Goal: Task Accomplishment & Management: Manage account settings

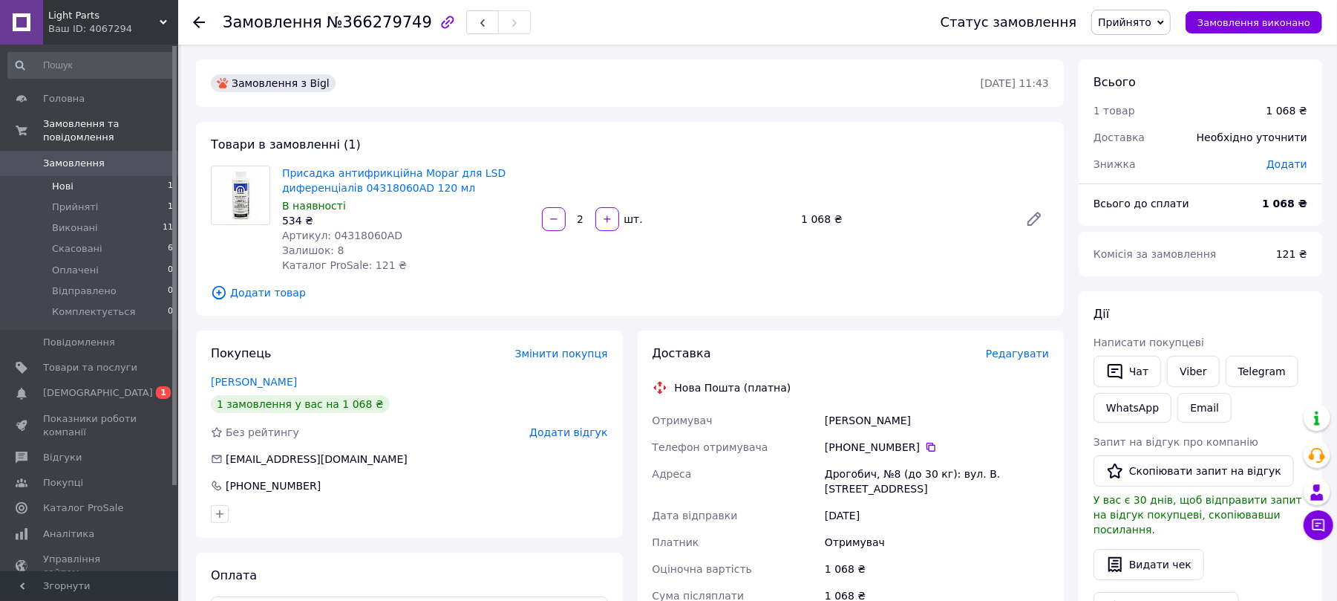
click at [99, 176] on li "Нові 1" at bounding box center [91, 186] width 182 height 21
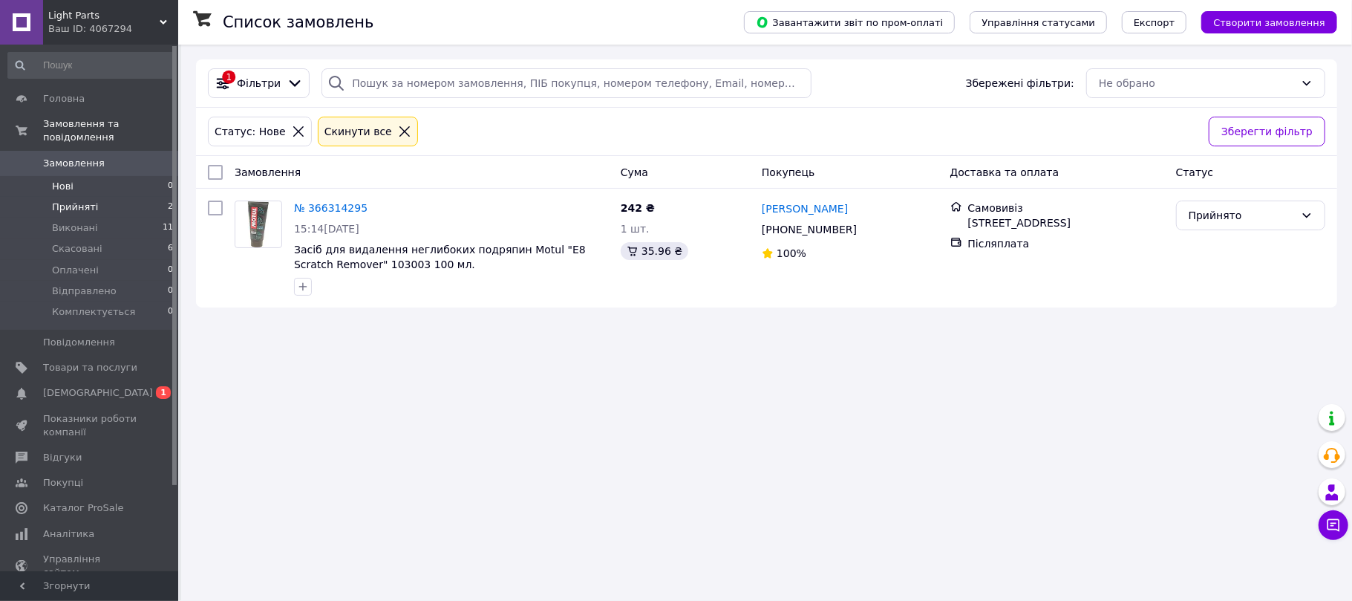
click at [58, 200] on span "Прийняті" at bounding box center [75, 206] width 46 height 13
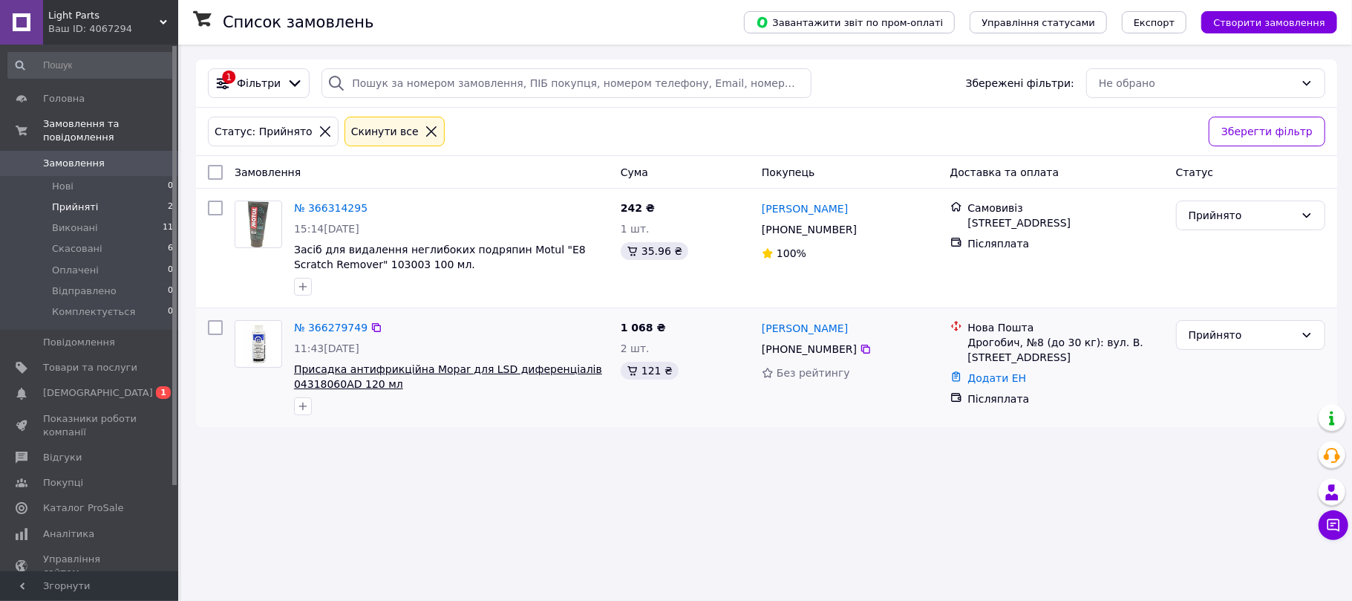
click at [347, 380] on span "Присадка антифрикційна Mopar для LSD диференціалів 04318060AD 120 мл" at bounding box center [448, 376] width 308 height 27
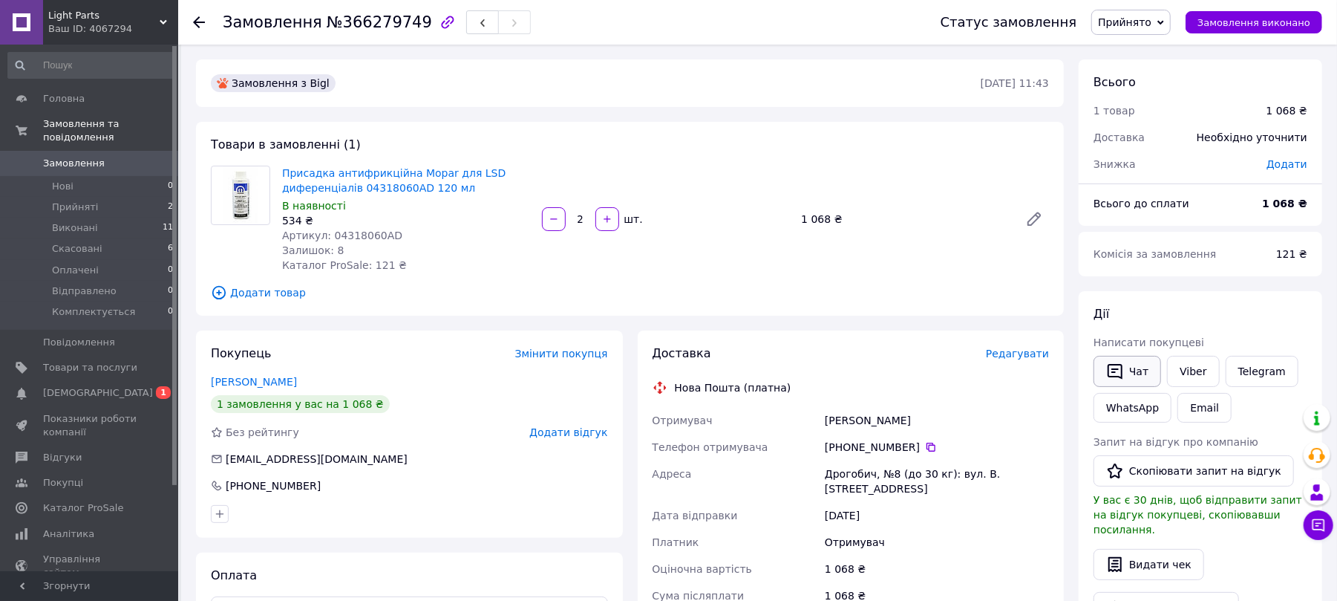
click at [1134, 377] on button "Чат" at bounding box center [1128, 371] width 68 height 31
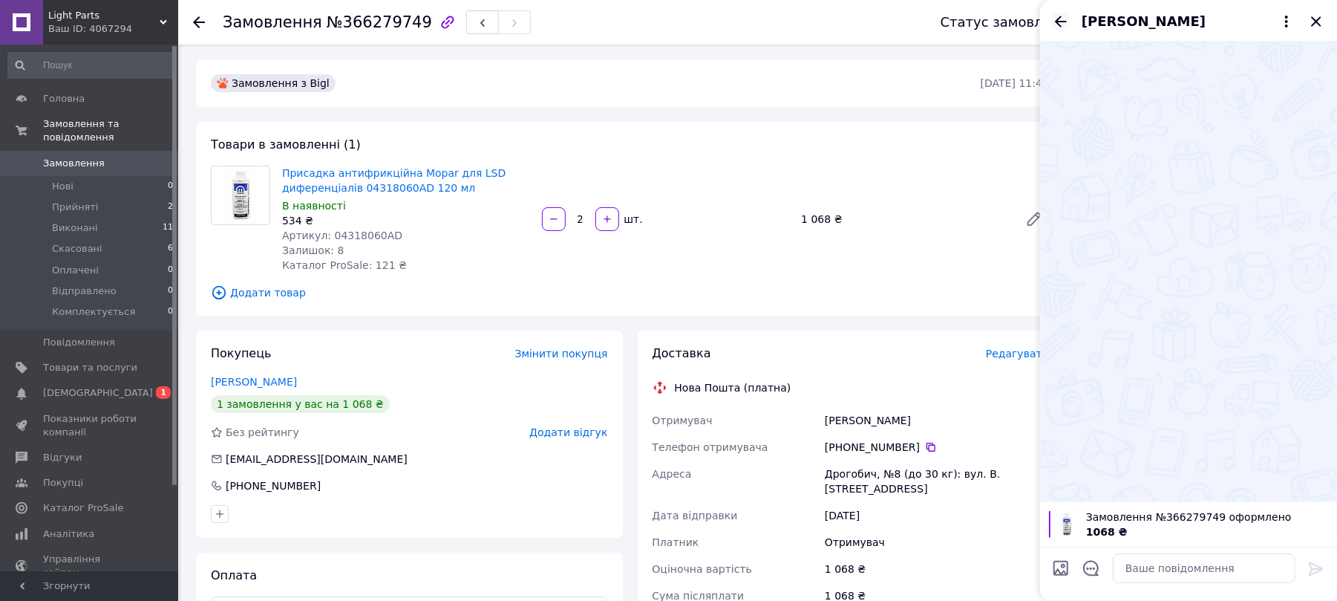
click at [1059, 16] on icon "Назад" at bounding box center [1061, 22] width 18 height 18
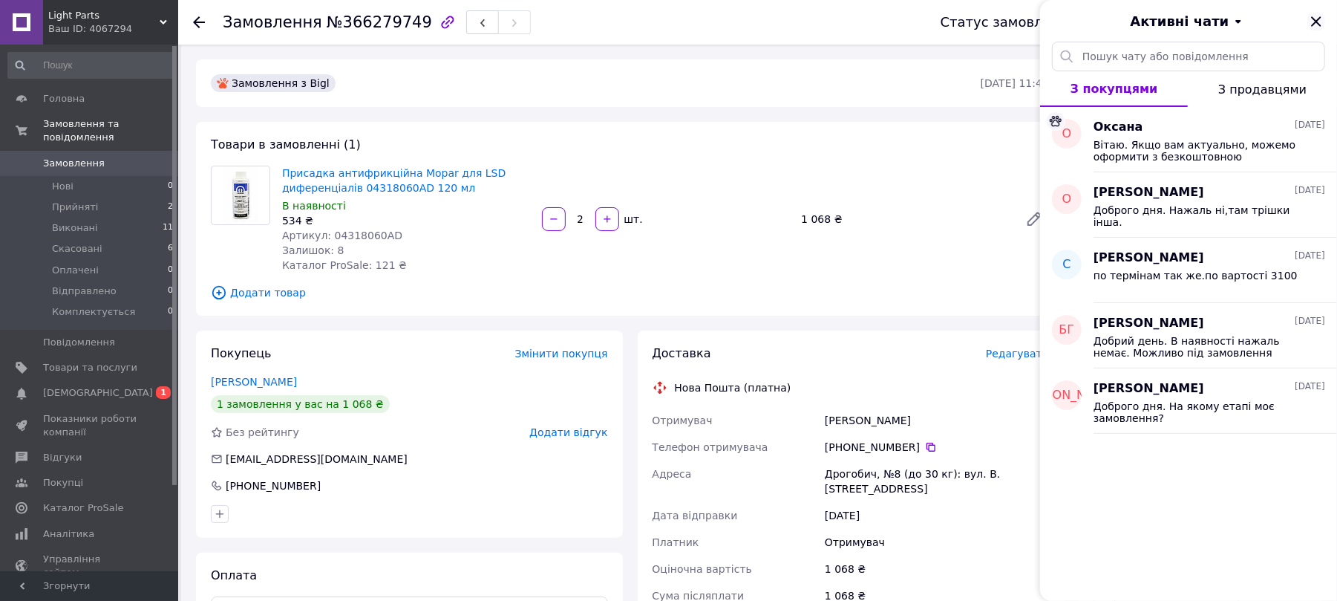
click at [1317, 19] on icon "Закрити" at bounding box center [1316, 22] width 18 height 18
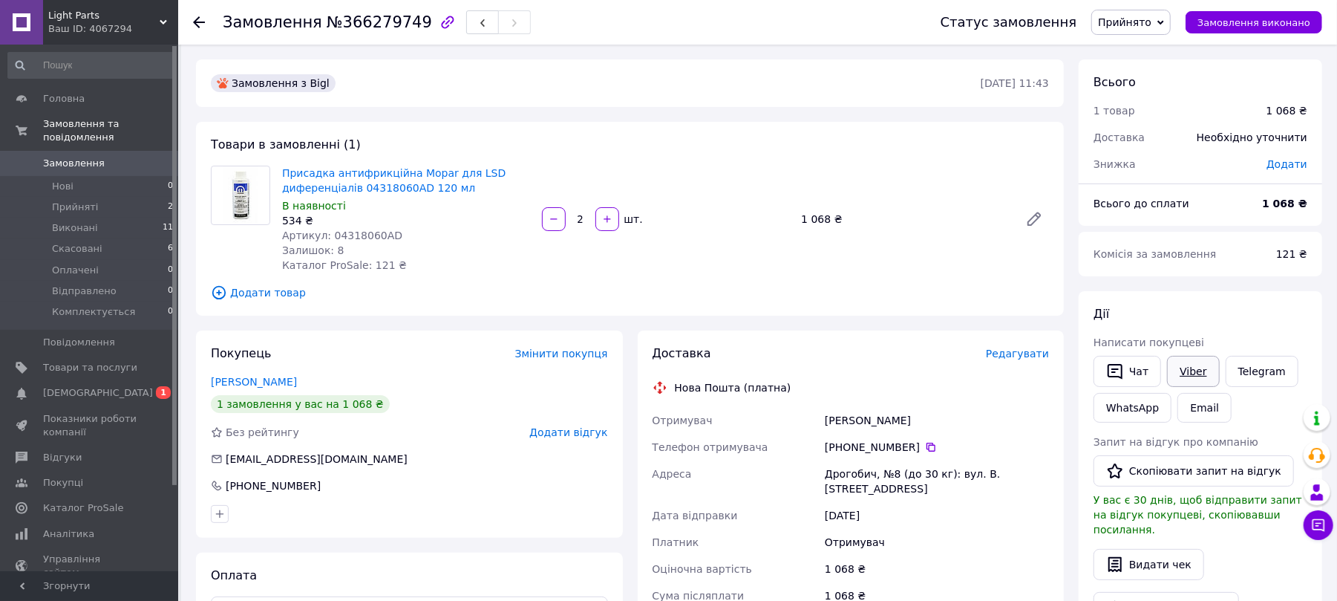
click at [1180, 374] on link "Viber" at bounding box center [1193, 371] width 52 height 31
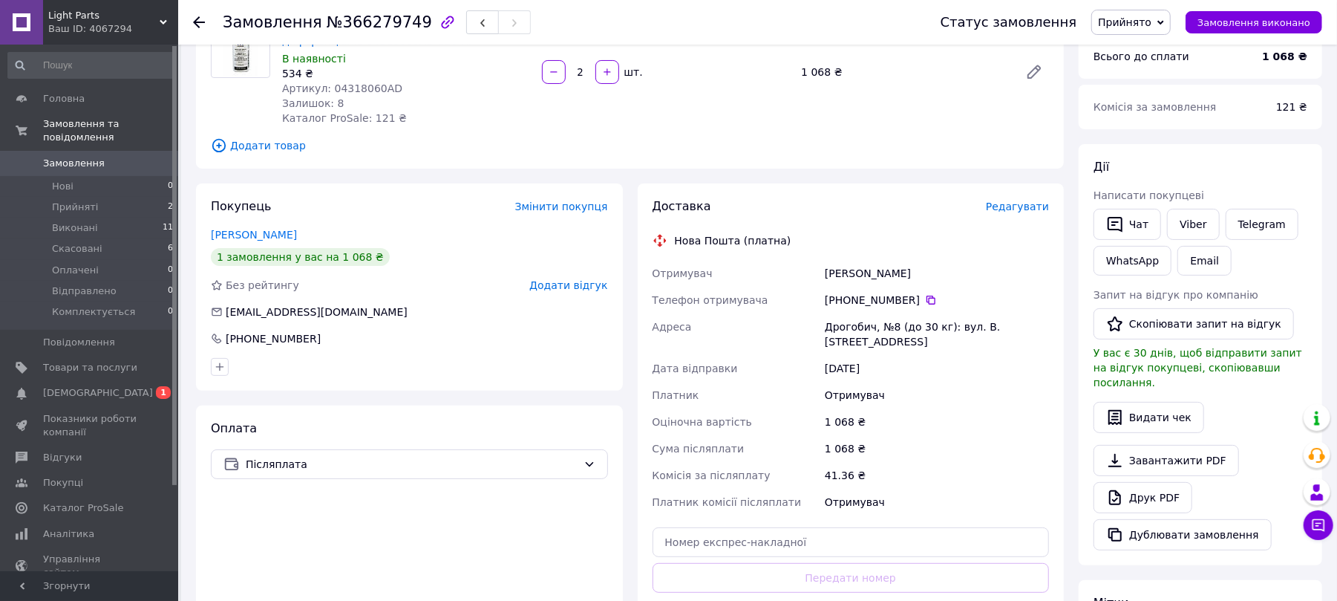
scroll to position [197, 0]
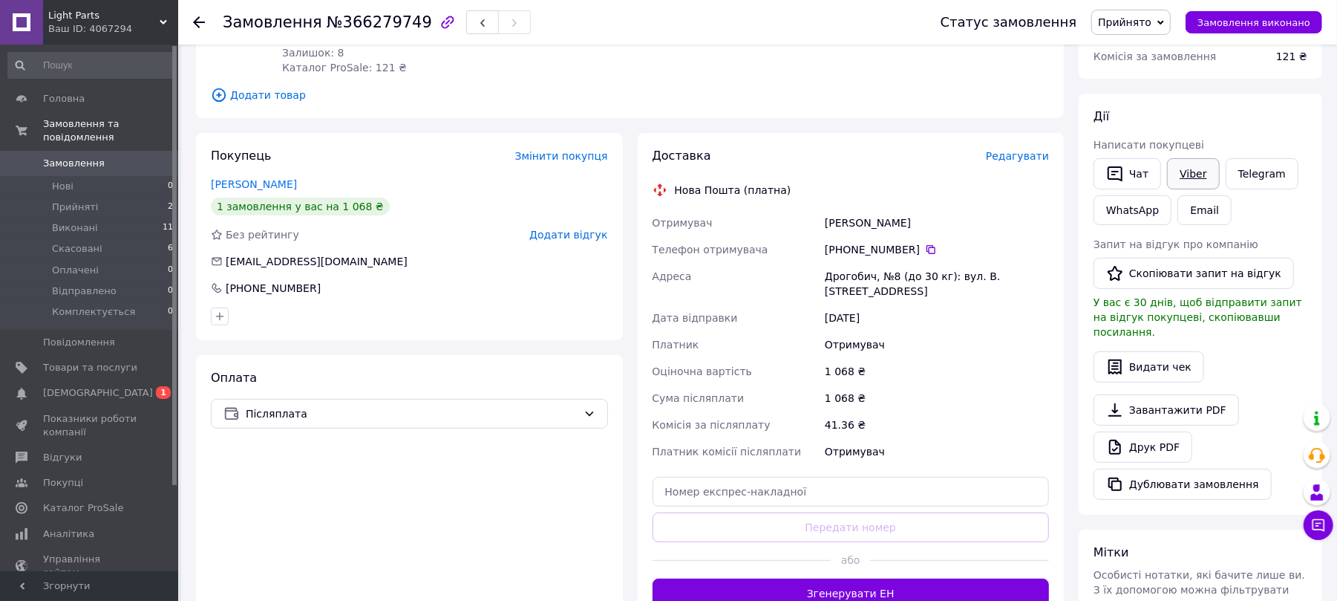
click at [1188, 177] on link "Viber" at bounding box center [1193, 173] width 52 height 31
click at [927, 248] on icon at bounding box center [931, 249] width 9 height 9
click at [1188, 171] on link "Viber" at bounding box center [1193, 173] width 52 height 31
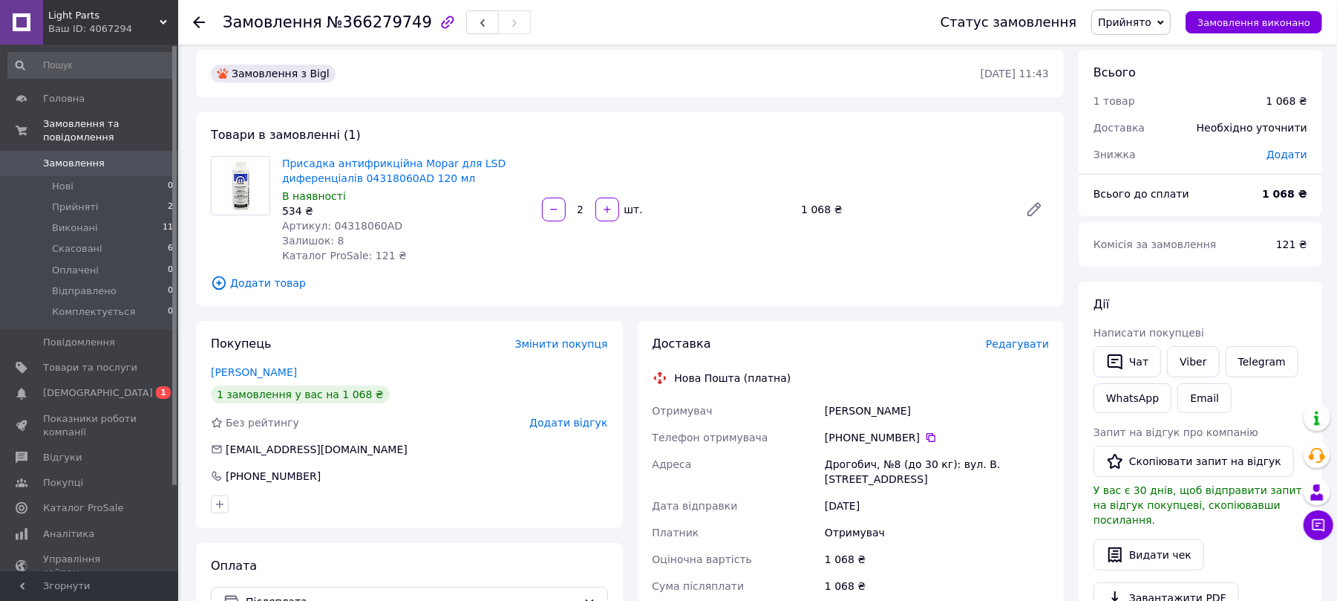
scroll to position [0, 0]
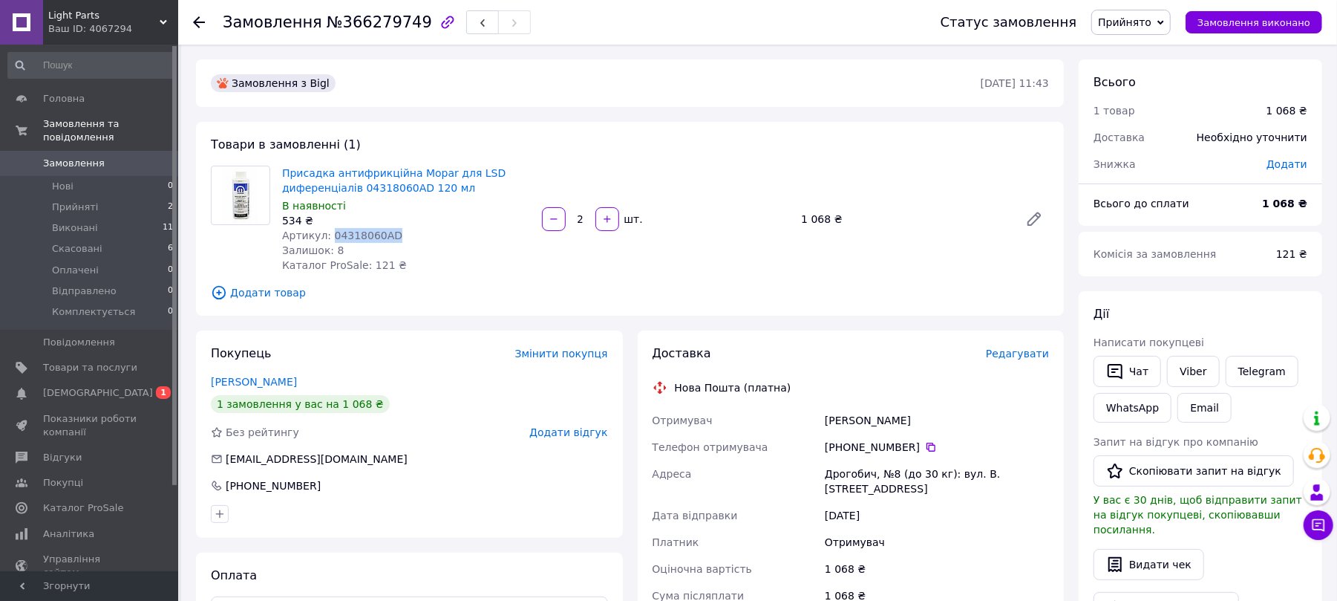
drag, startPoint x: 370, startPoint y: 232, endPoint x: 327, endPoint y: 233, distance: 42.3
click at [327, 233] on div "Артикул: 04318060AD" at bounding box center [406, 235] width 248 height 15
copy span "04318060AD"
